Goal: Information Seeking & Learning: Learn about a topic

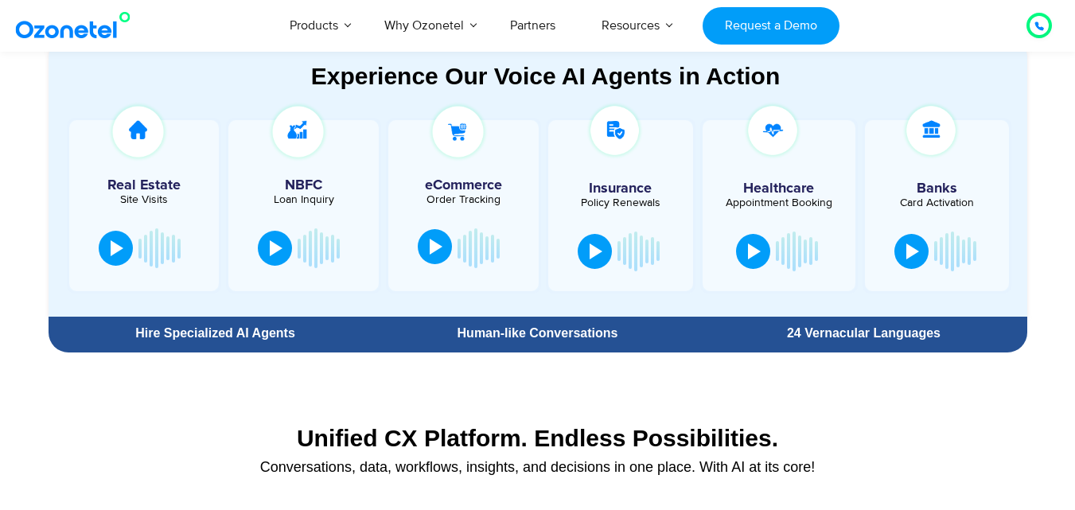
click at [447, 251] on button at bounding box center [435, 246] width 34 height 35
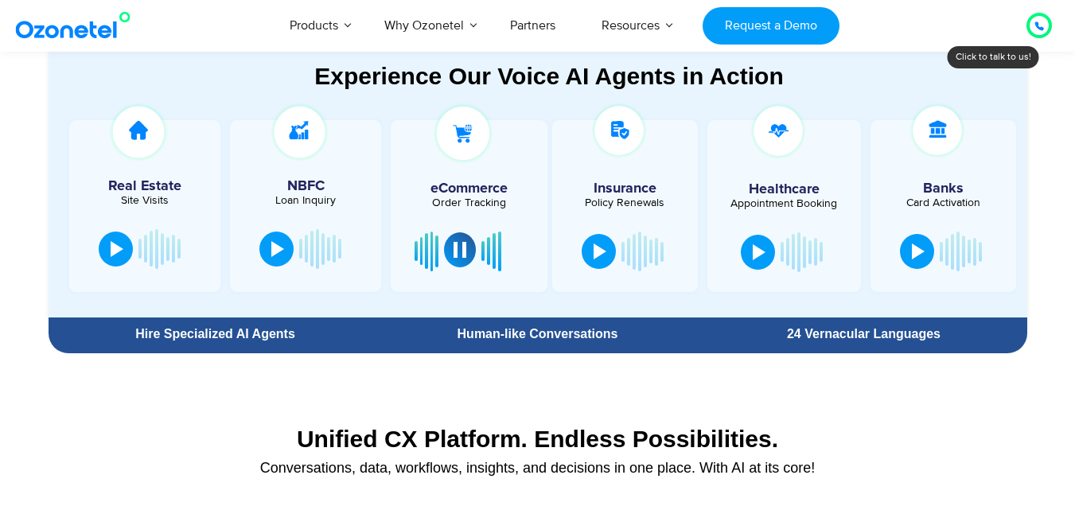
click at [455, 247] on div at bounding box center [460, 250] width 13 height 16
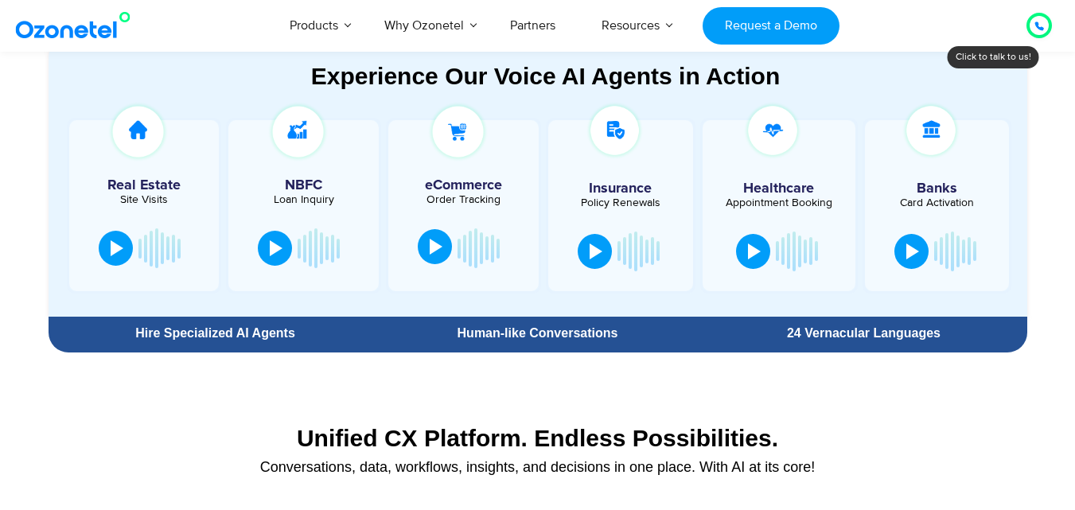
click at [463, 130] on img at bounding box center [457, 131] width 61 height 61
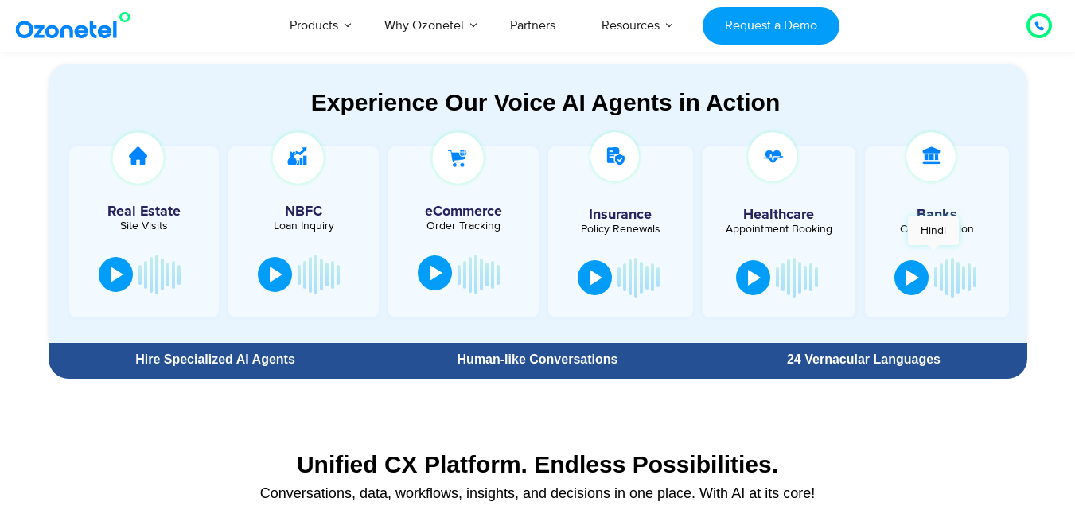
scroll to position [808, 0]
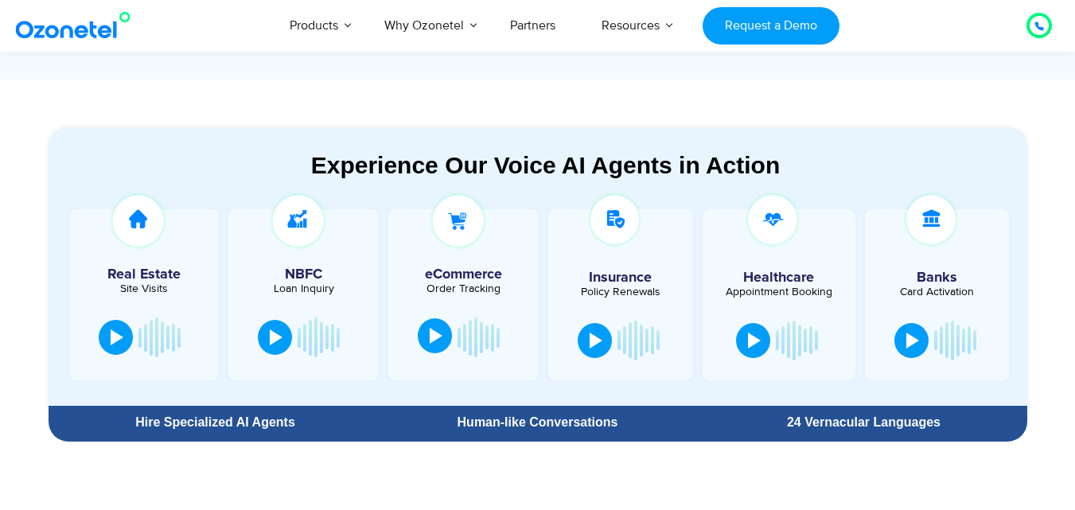
click at [477, 215] on img at bounding box center [457, 220] width 61 height 61
click at [466, 279] on h5 "eCommerce" at bounding box center [463, 274] width 134 height 14
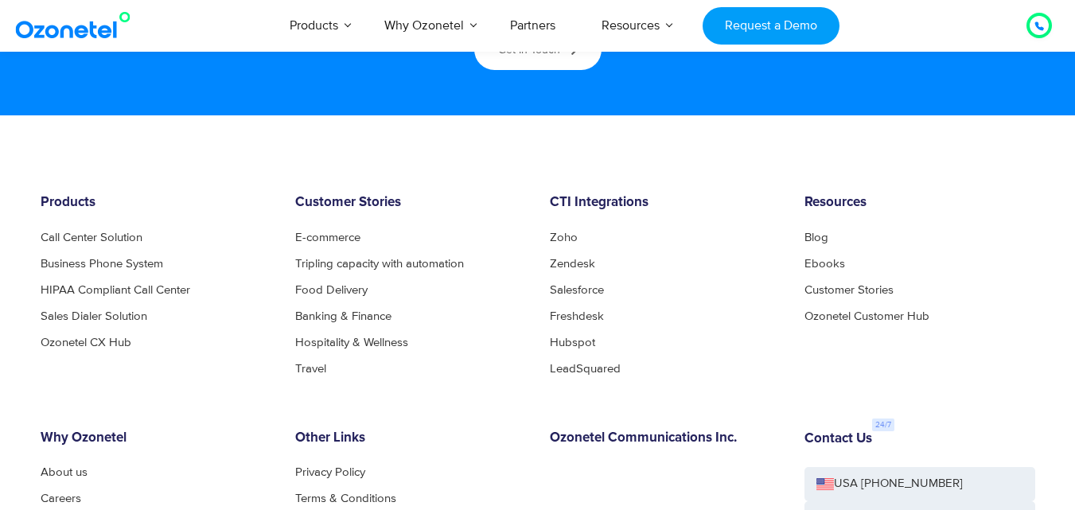
scroll to position [8368, 0]
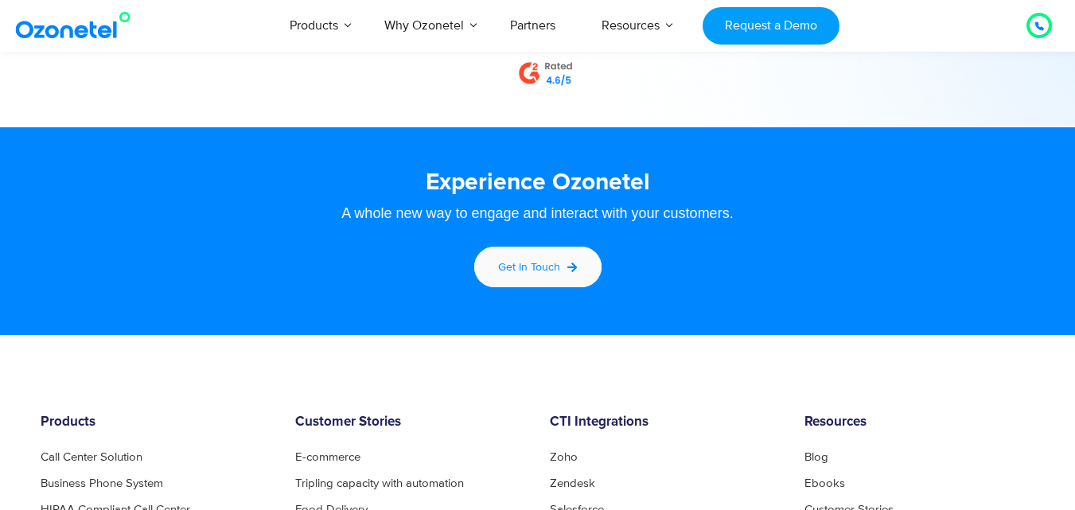
click at [555, 259] on div "Get in touch" at bounding box center [529, 267] width 62 height 17
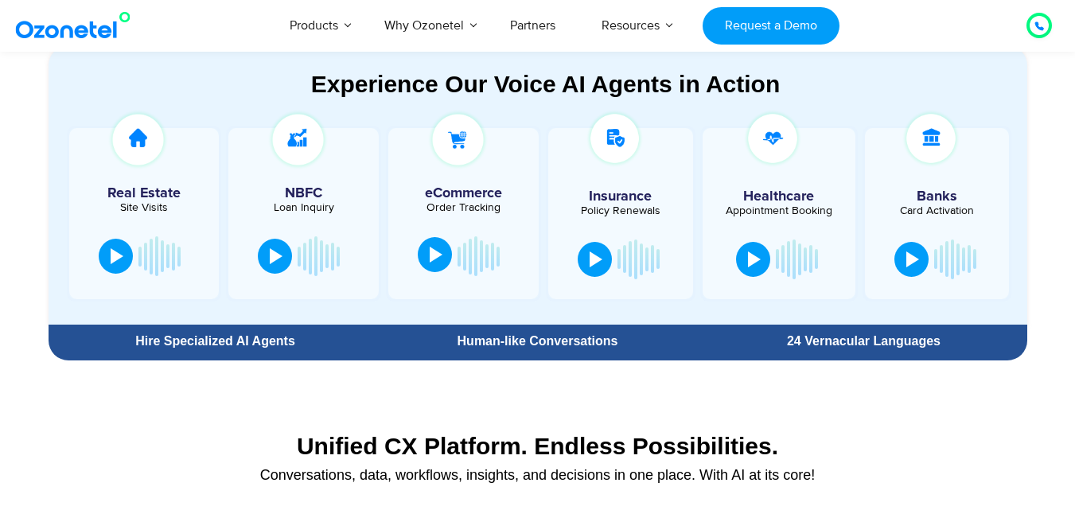
scroll to position [888, 0]
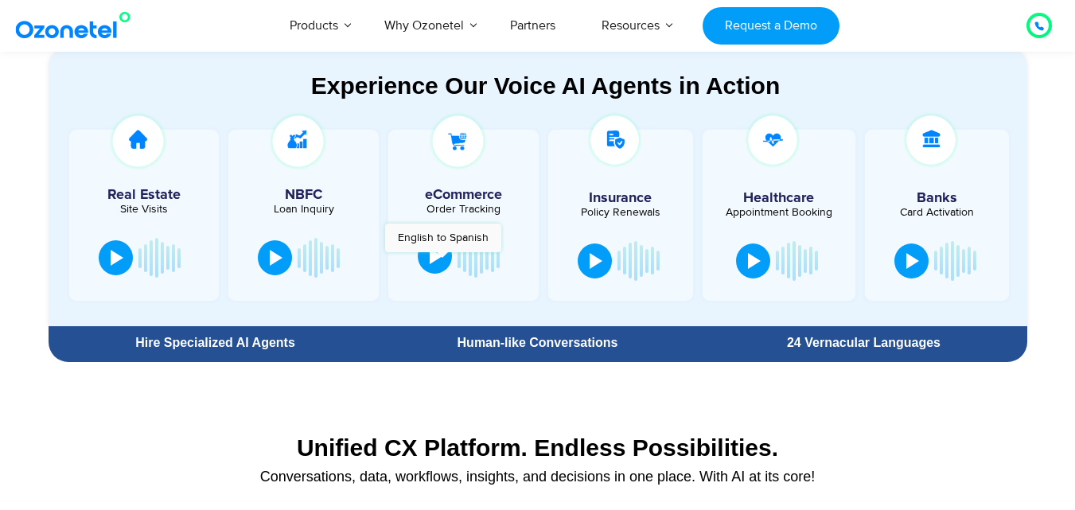
click at [442, 260] on div at bounding box center [436, 256] width 13 height 16
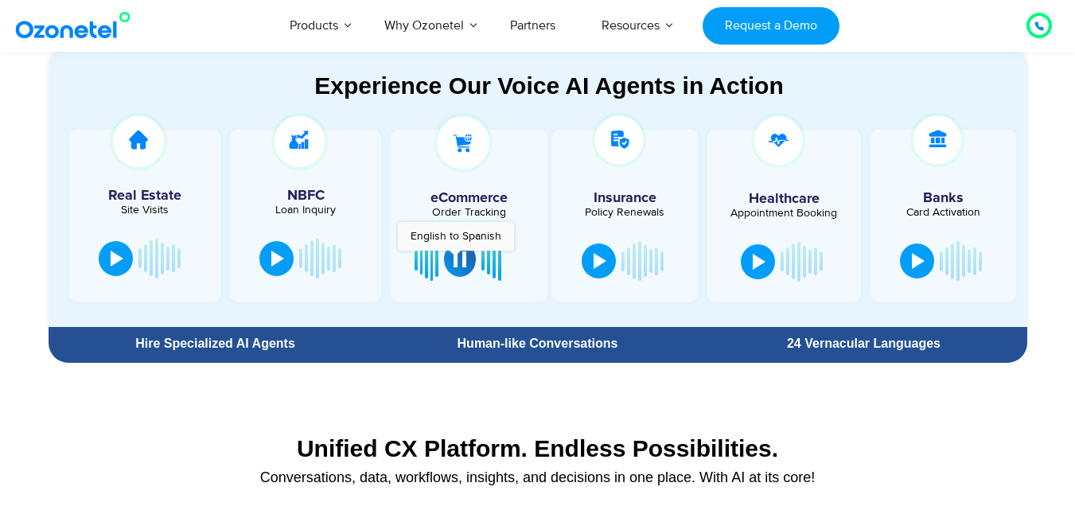
click at [458, 259] on div at bounding box center [460, 259] width 13 height 16
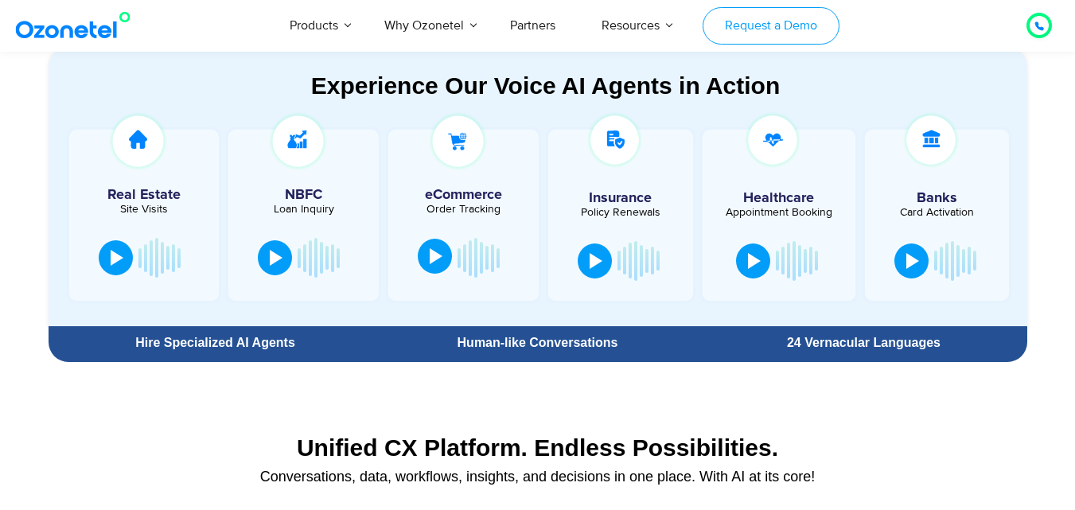
scroll to position [968, 0]
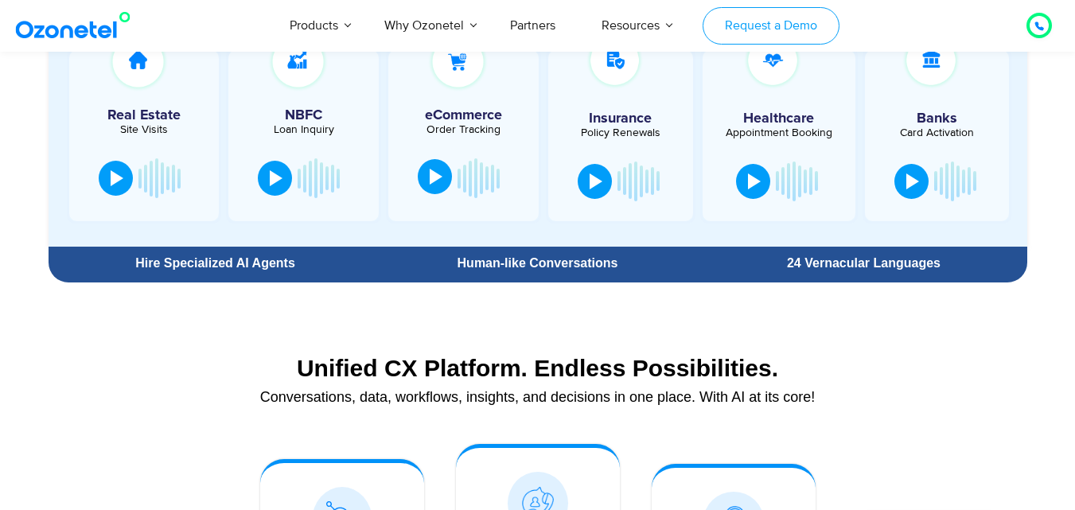
click at [751, 33] on link "Request a Demo" at bounding box center [771, 25] width 136 height 37
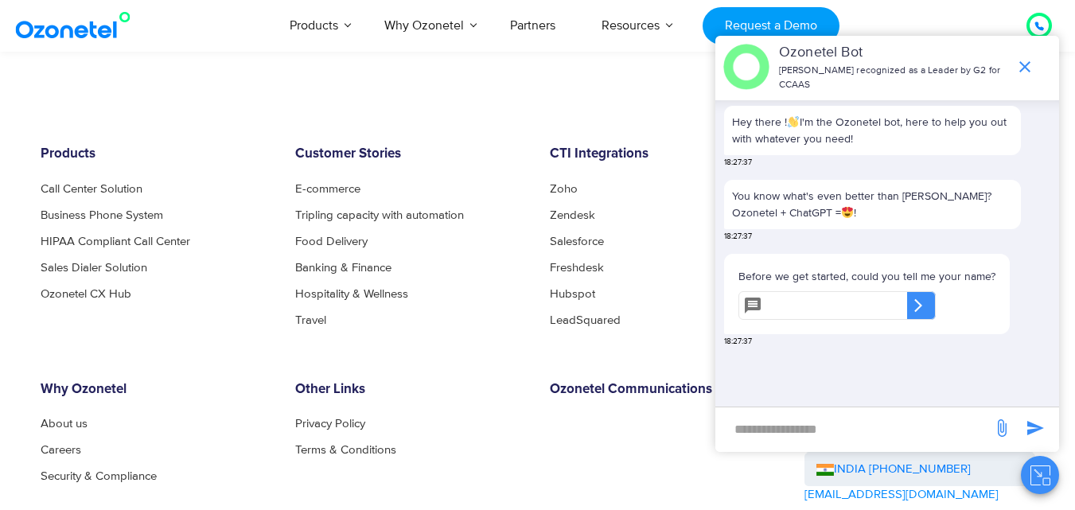
scroll to position [2467, 0]
click at [427, 88] on footer "Products Call Center Solution Business Phone System HIPAA Compliant Call Center…" at bounding box center [537, 395] width 1075 height 656
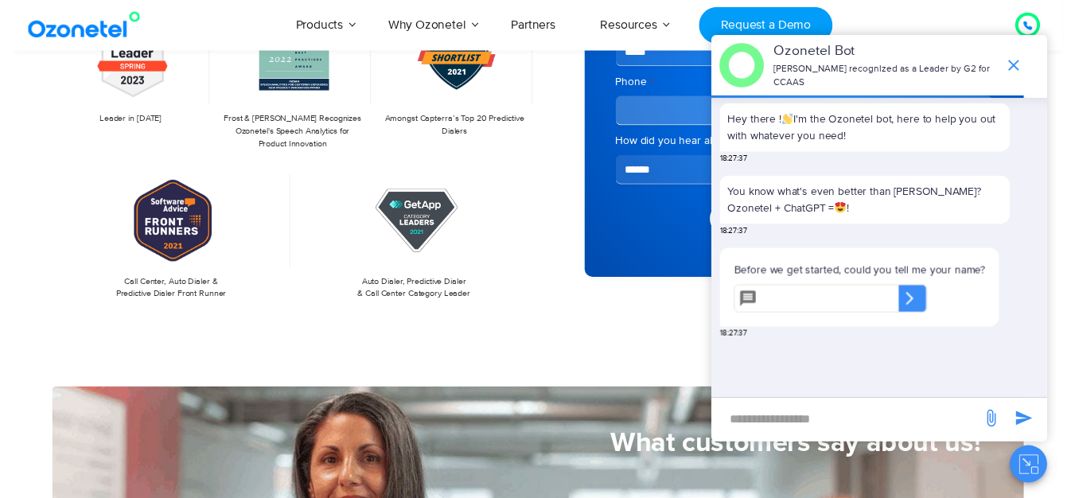
scroll to position [0, 0]
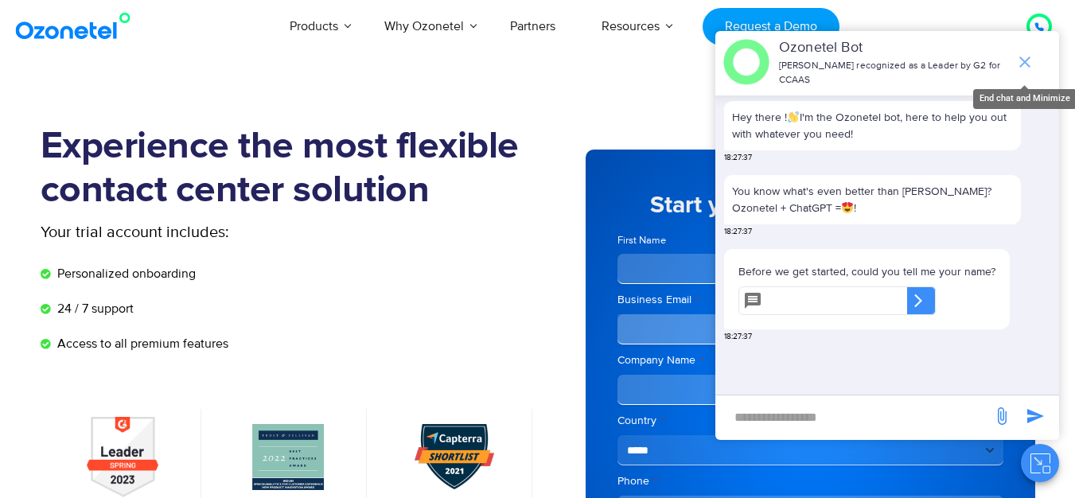
click at [1029, 53] on icon "end chat or minimize" at bounding box center [1024, 62] width 19 height 19
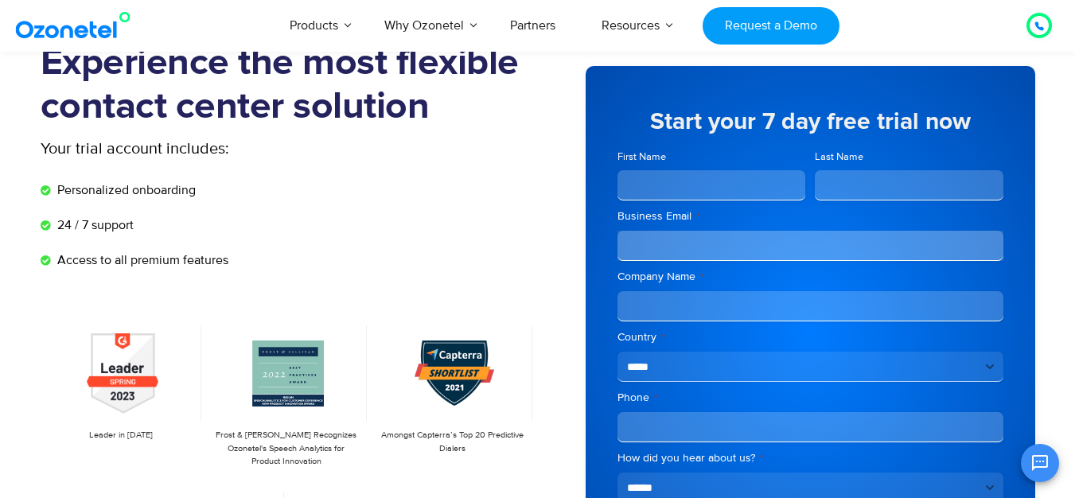
scroll to position [80, 0]
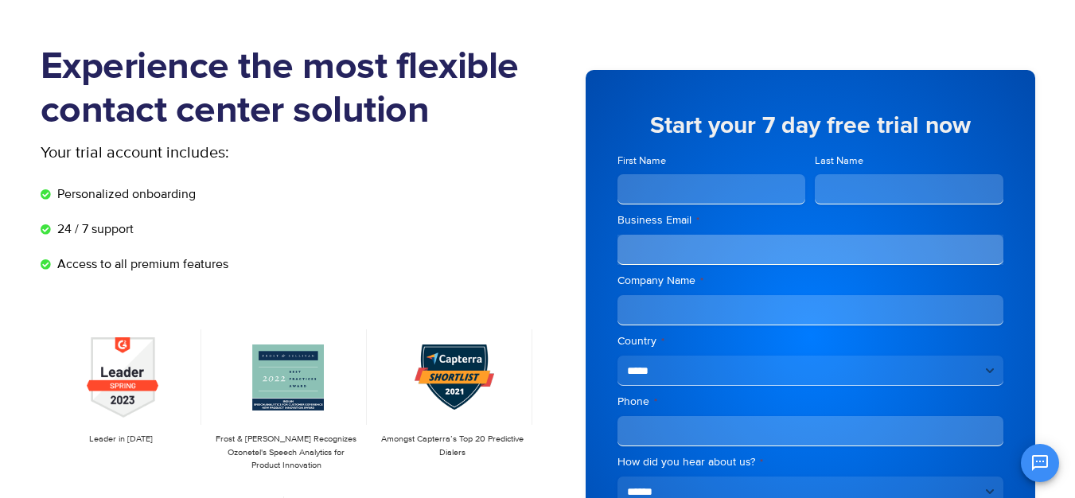
click at [723, 193] on input "First Name" at bounding box center [711, 189] width 189 height 30
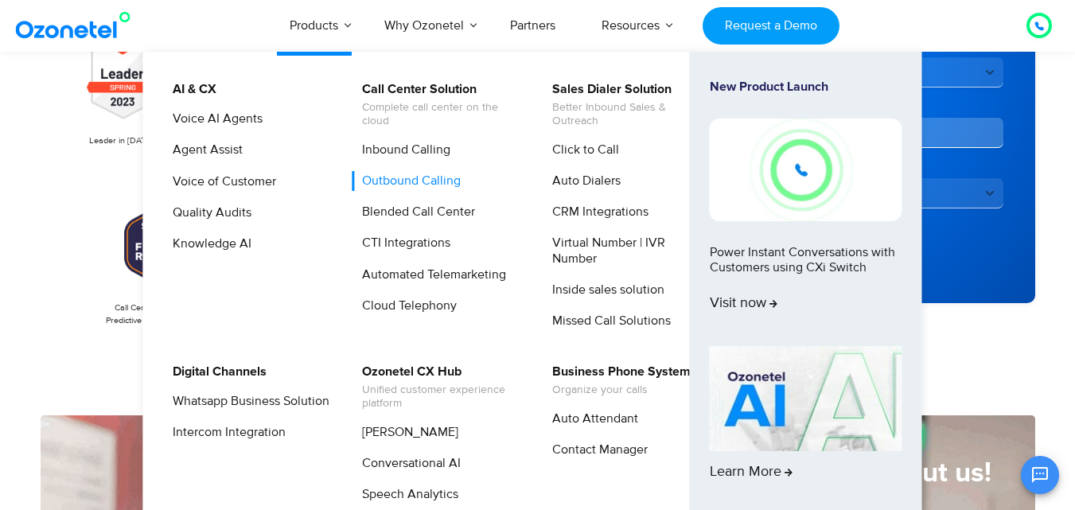
scroll to position [398, 0]
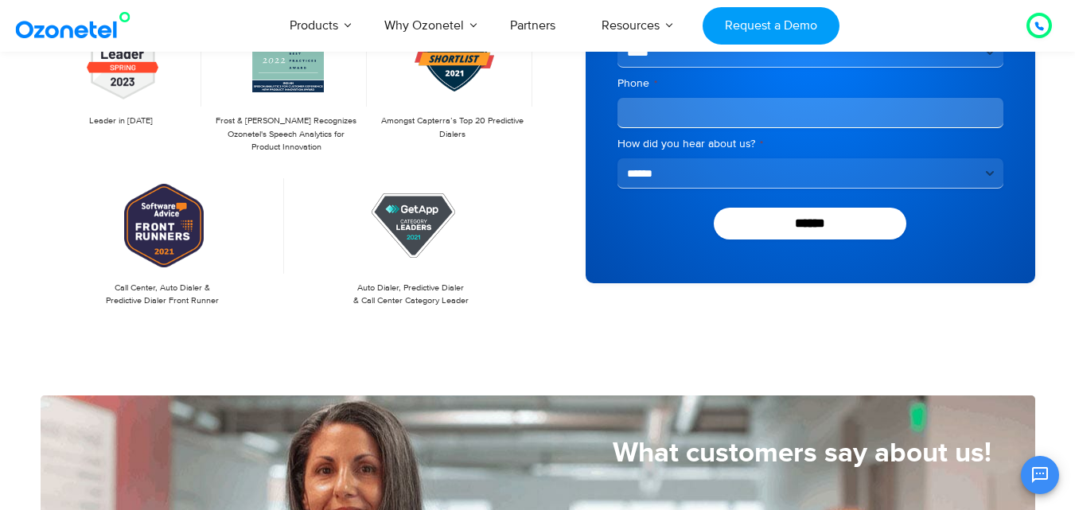
click at [45, 21] on img at bounding box center [76, 25] width 129 height 29
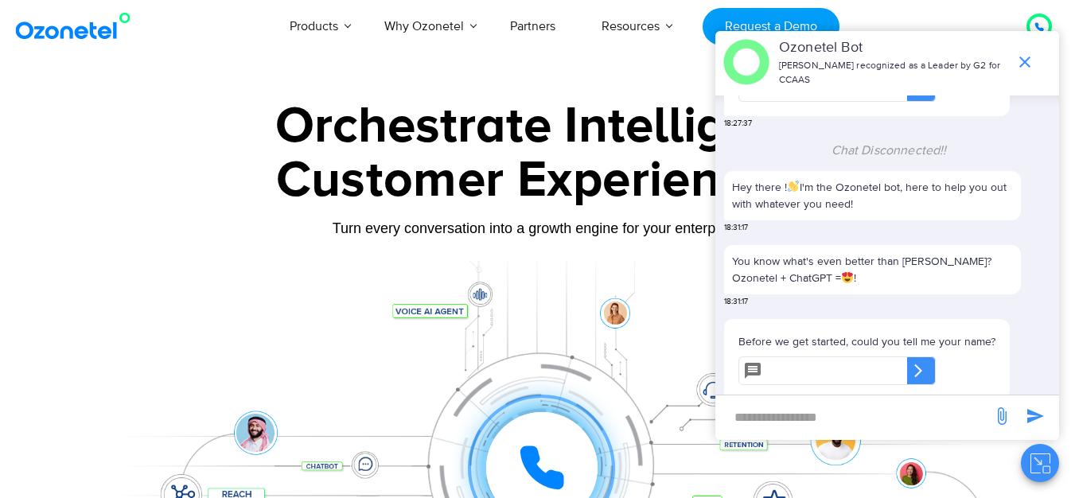
scroll to position [219, 0]
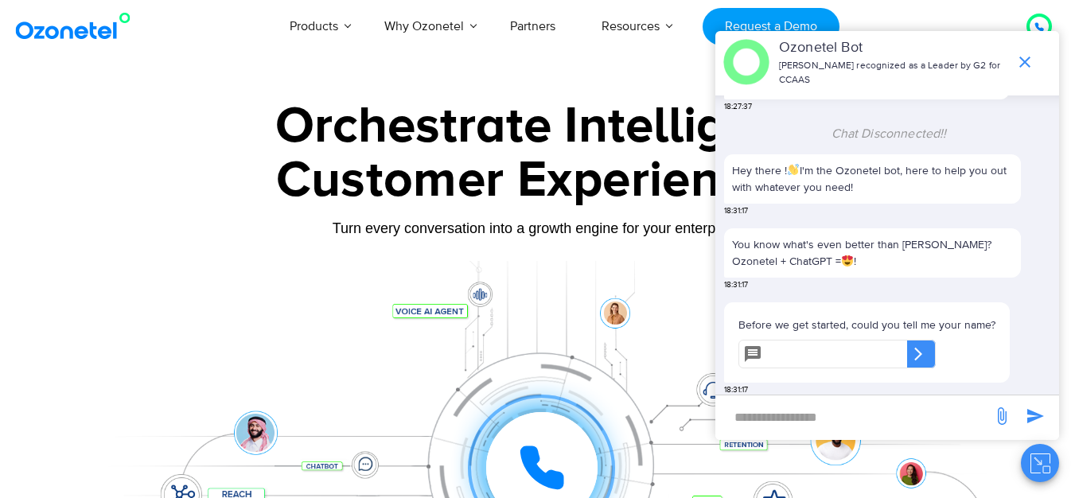
click at [816, 413] on input "new-msg-input" at bounding box center [853, 416] width 261 height 27
click at [831, 353] on input "text" at bounding box center [838, 354] width 138 height 29
type input "*******"
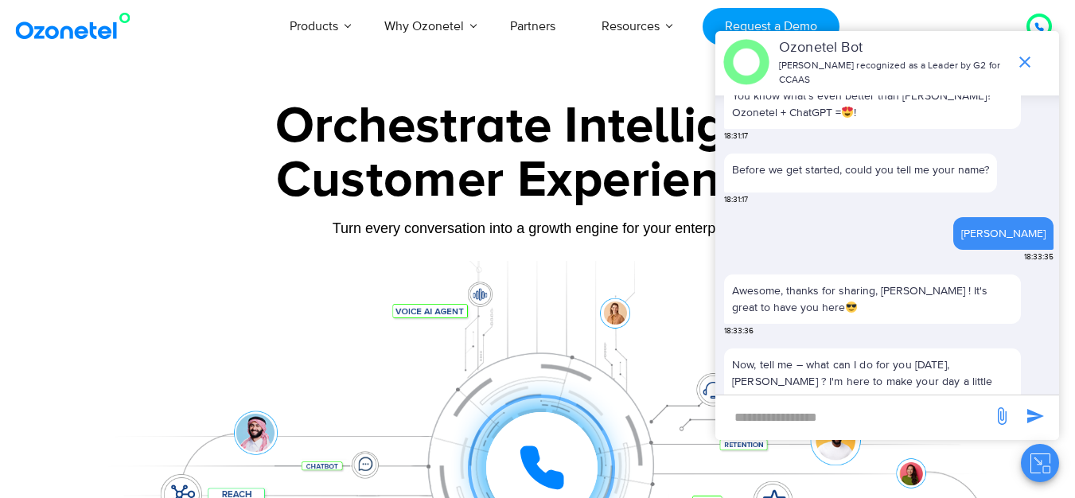
scroll to position [426, 0]
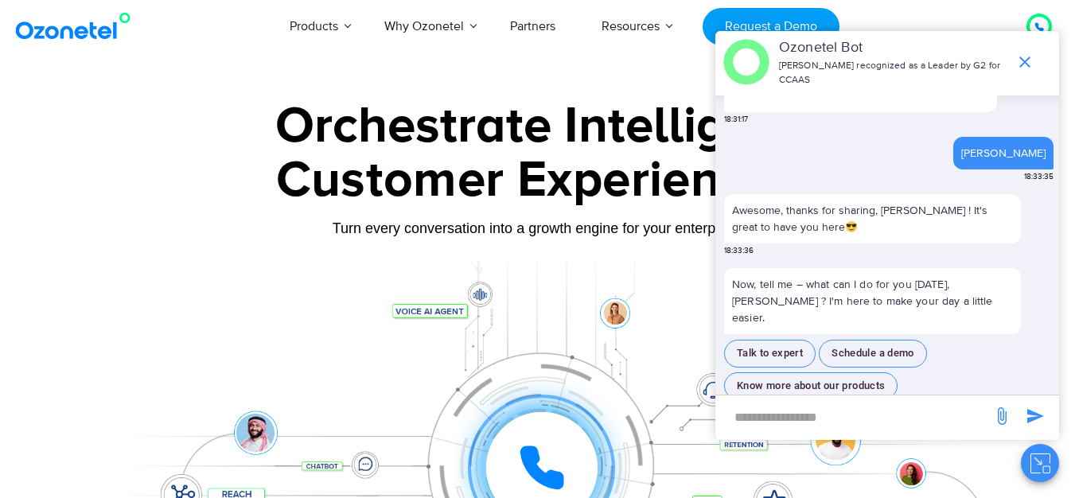
click at [859, 411] on input "new-msg-input" at bounding box center [853, 416] width 261 height 27
type input "**********"
click at [1044, 405] on span "send message" at bounding box center [1035, 416] width 32 height 32
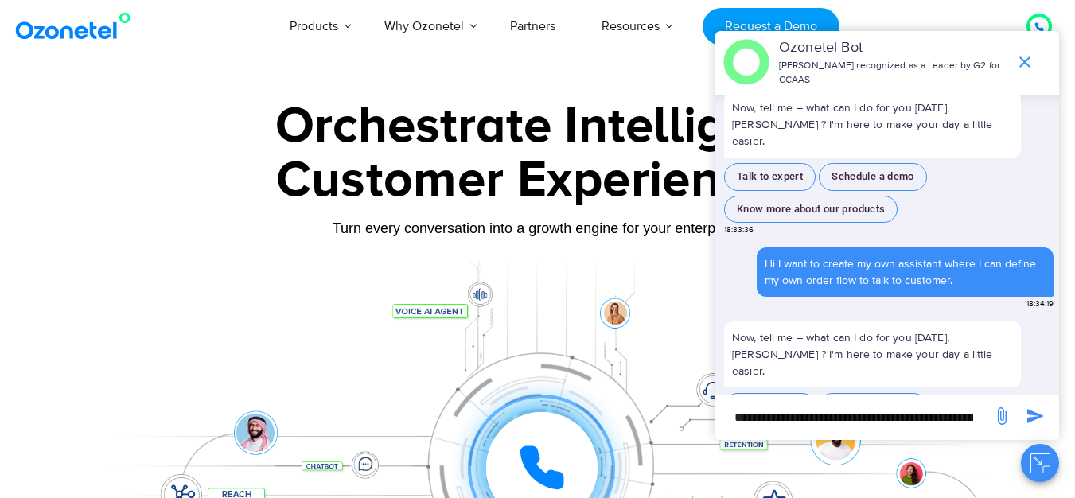
scroll to position [622, 0]
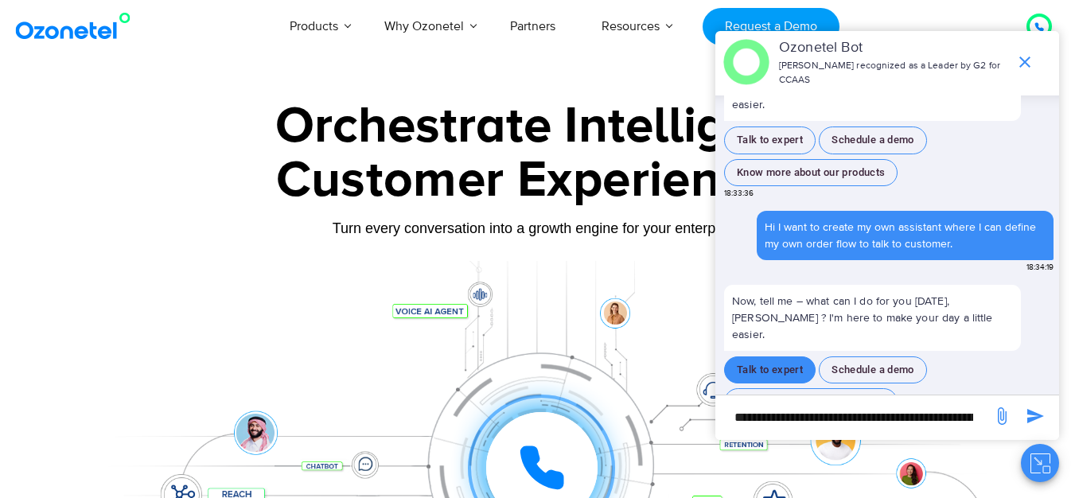
click at [781, 356] on button "Talk to expert" at bounding box center [770, 370] width 92 height 28
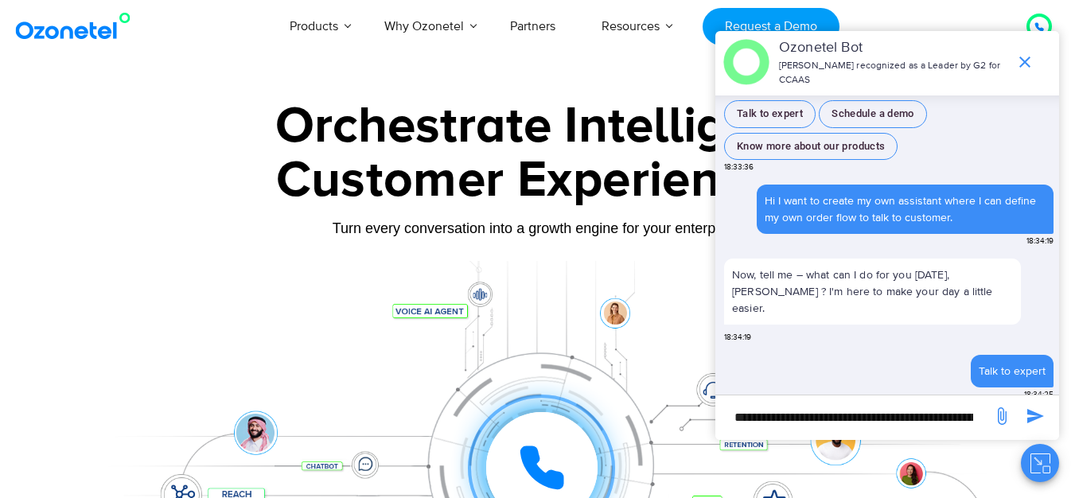
scroll to position [676, 0]
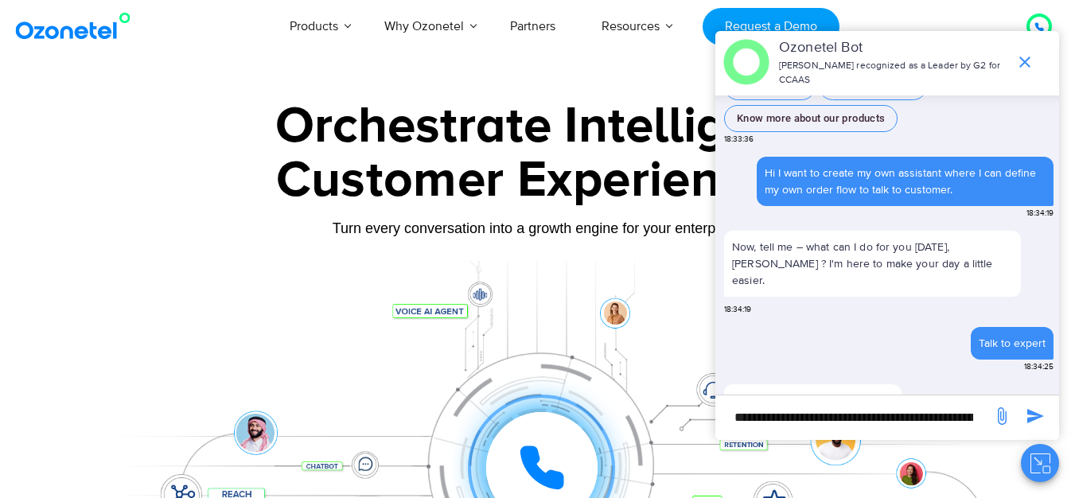
click at [861, 423] on input "**********" at bounding box center [853, 416] width 261 height 27
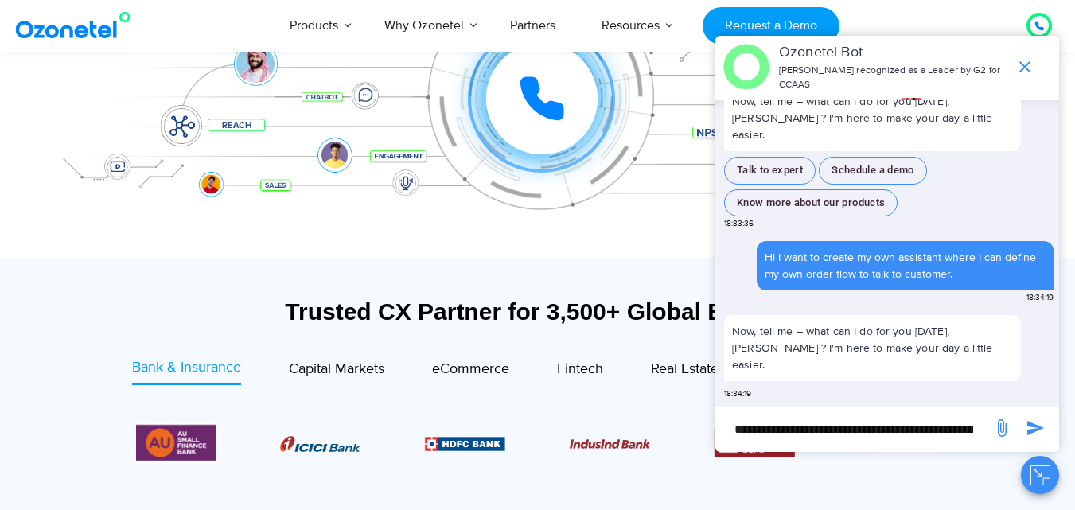
scroll to position [398, 0]
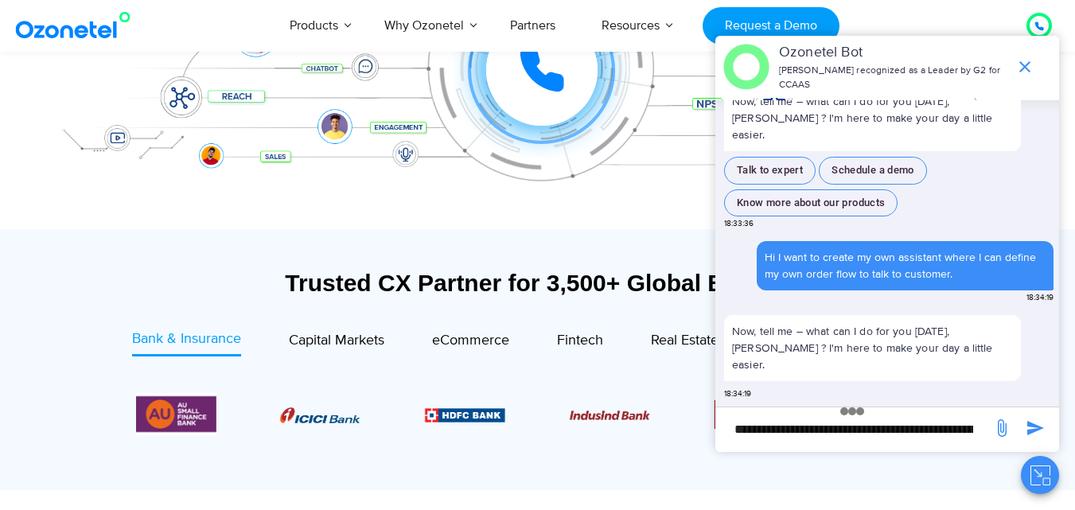
click at [781, 249] on div "Hi I want to create my own assistant where I can define my own order flow to ta…" at bounding box center [905, 265] width 281 height 33
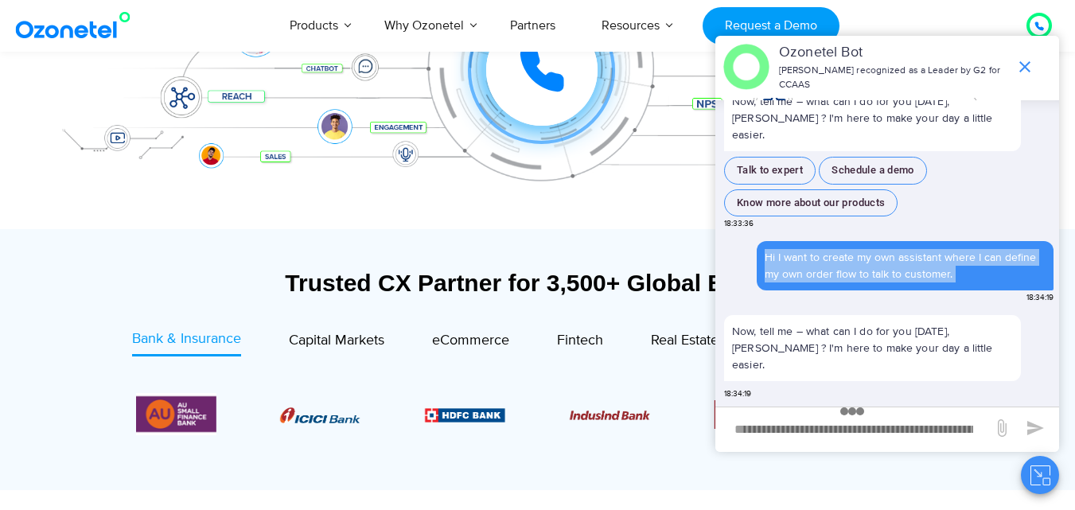
click at [781, 249] on div "Hi I want to create my own assistant where I can define my own order flow to ta…" at bounding box center [905, 265] width 281 height 33
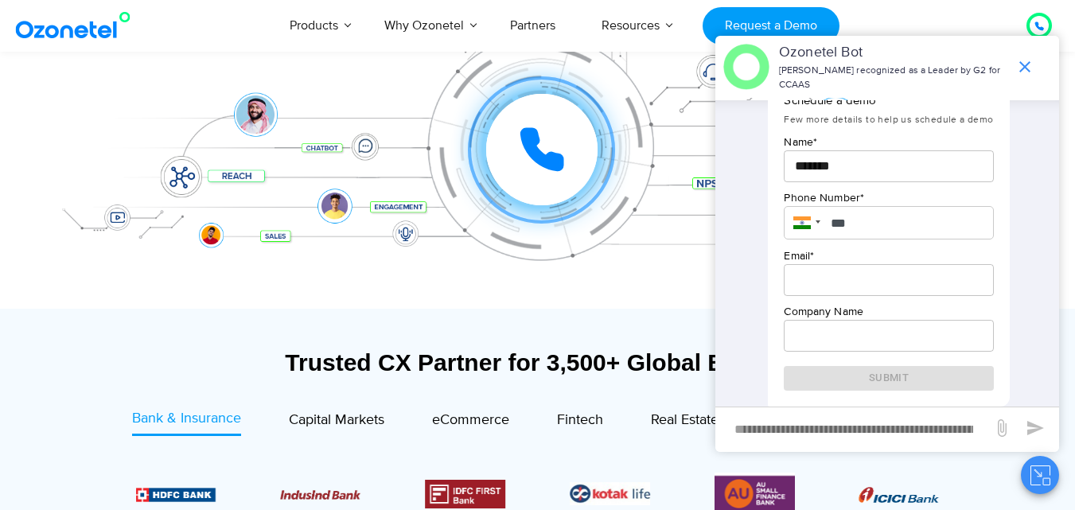
scroll to position [1126, 0]
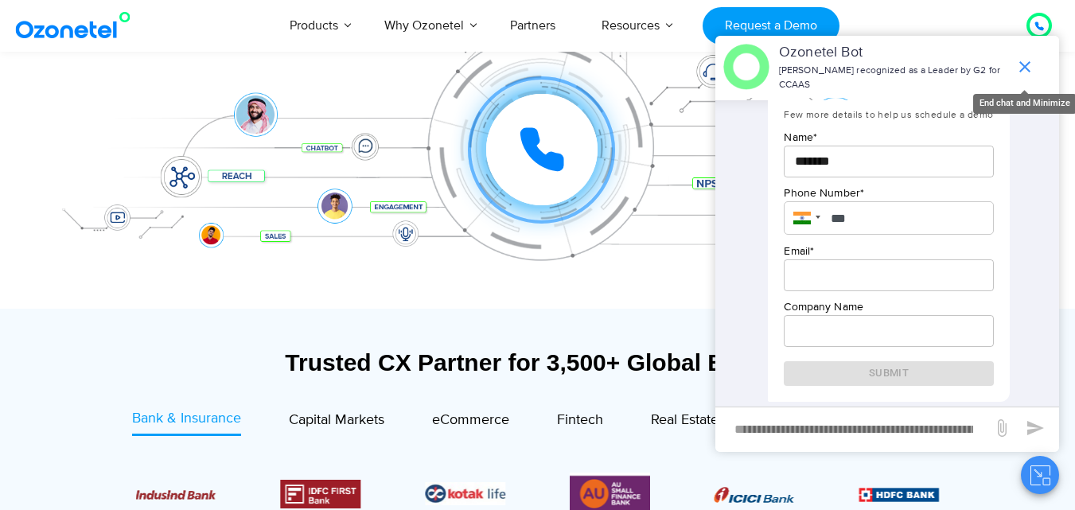
click at [1026, 56] on span "end chat or minimize" at bounding box center [1025, 67] width 32 height 32
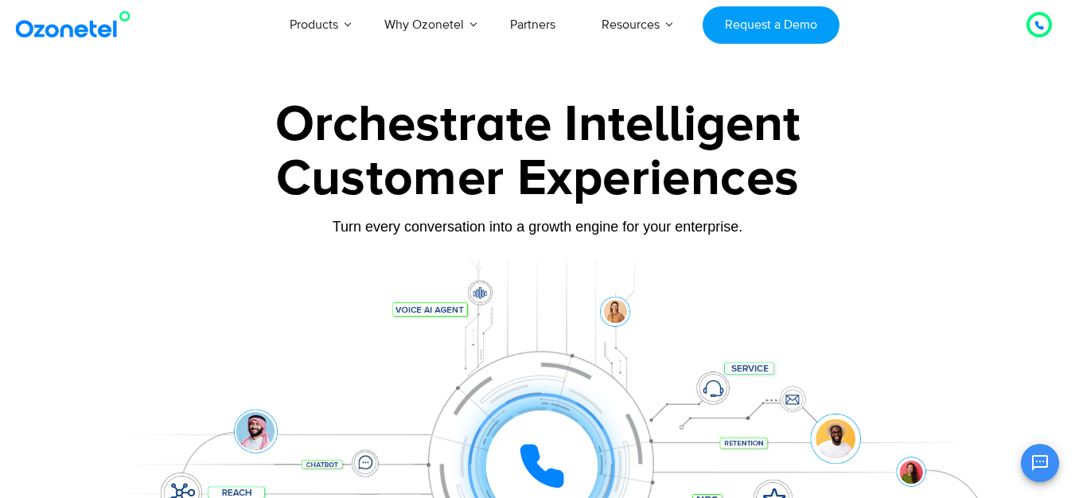
scroll to position [0, 0]
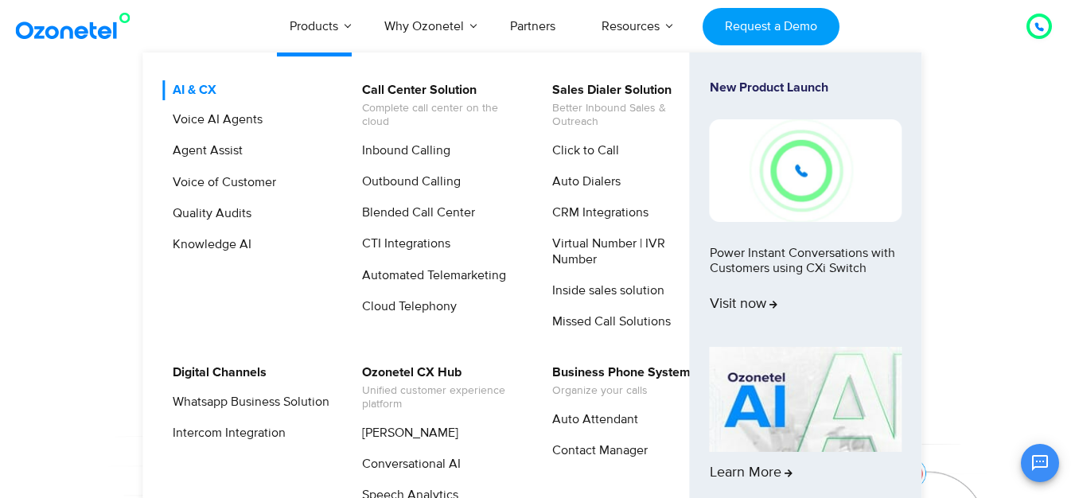
click at [205, 92] on link "AI & CX" at bounding box center [190, 90] width 56 height 20
click at [212, 179] on link "Voice of Customer" at bounding box center [220, 183] width 116 height 20
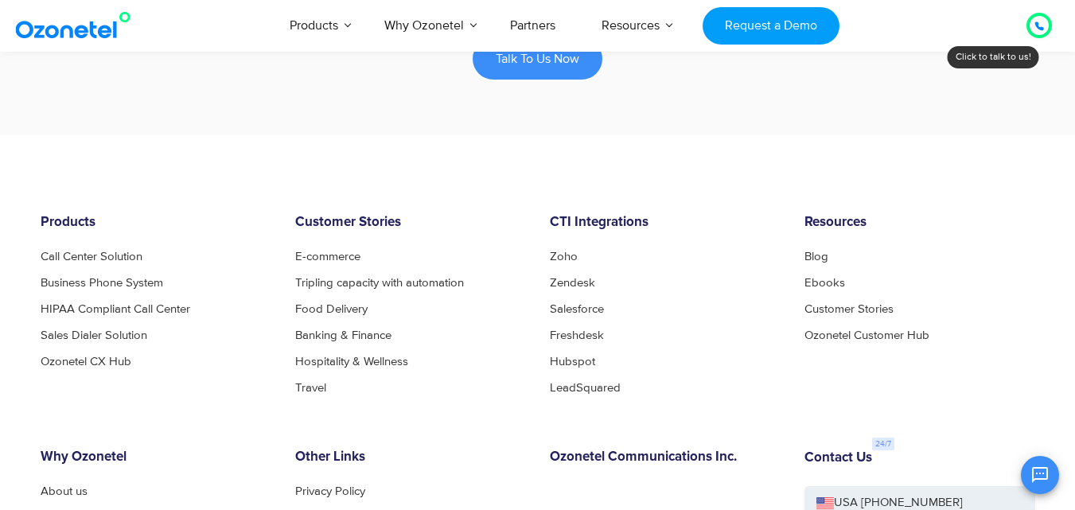
scroll to position [2387, 0]
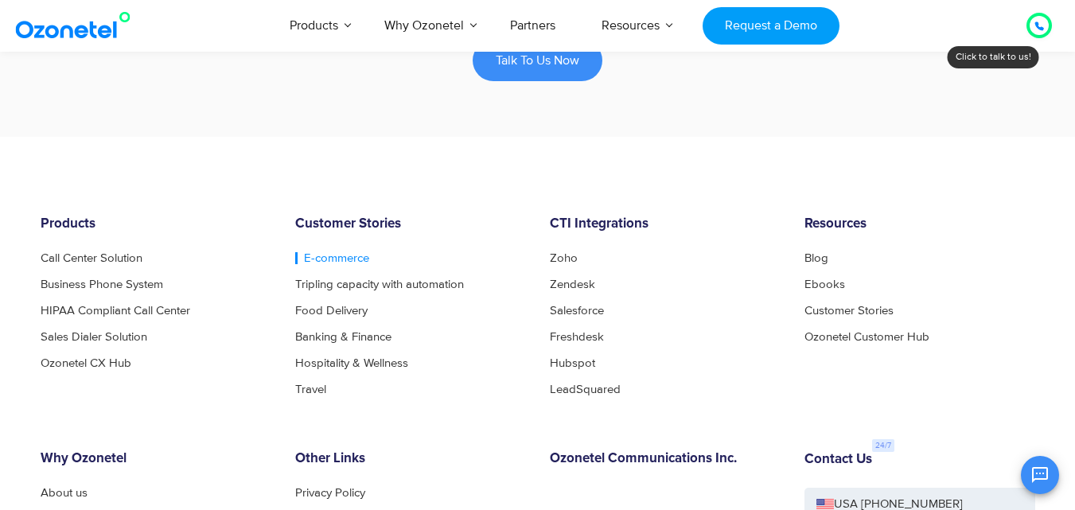
click at [349, 259] on link "E-commerce" at bounding box center [332, 258] width 74 height 12
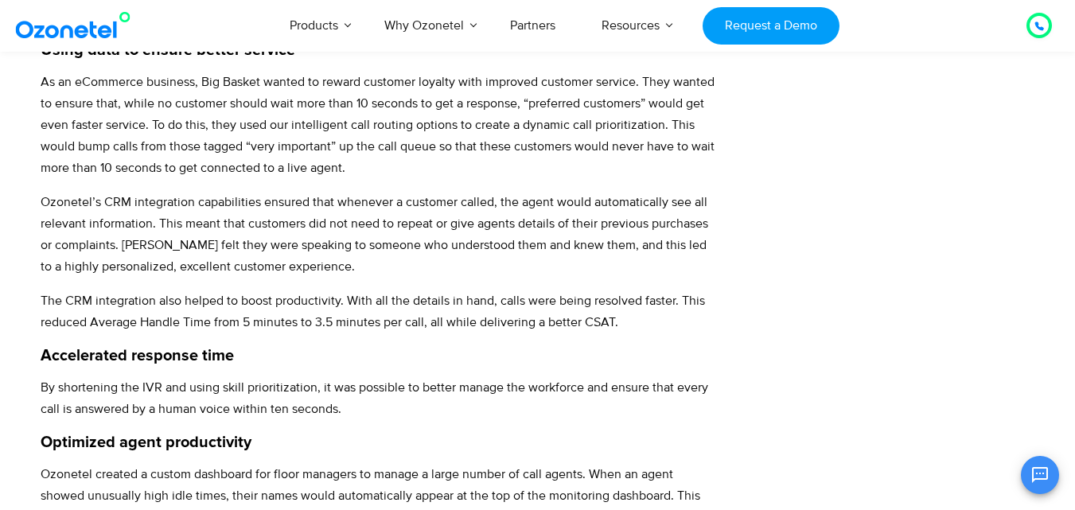
scroll to position [716, 0]
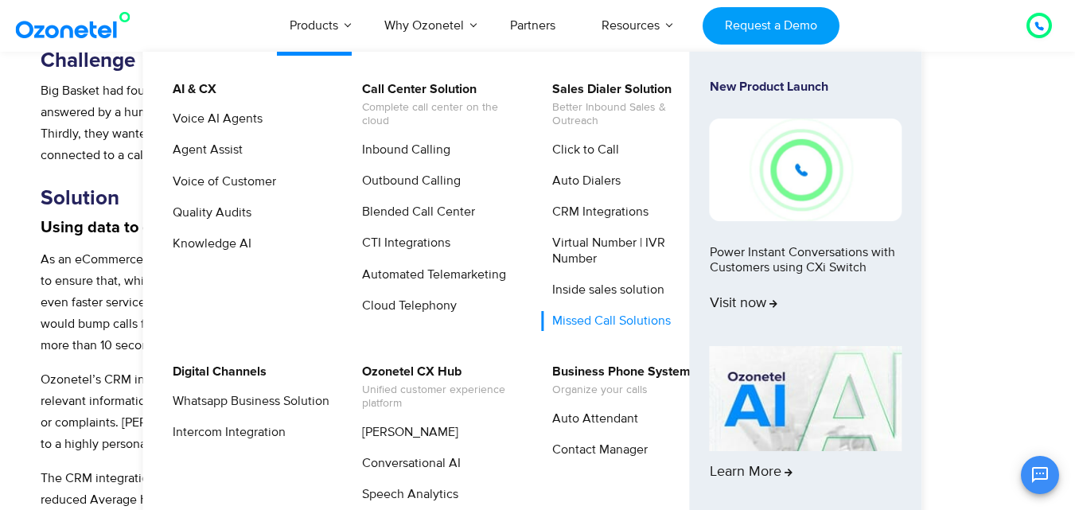
click at [610, 317] on link "Missed Call Solutions" at bounding box center [607, 321] width 131 height 20
